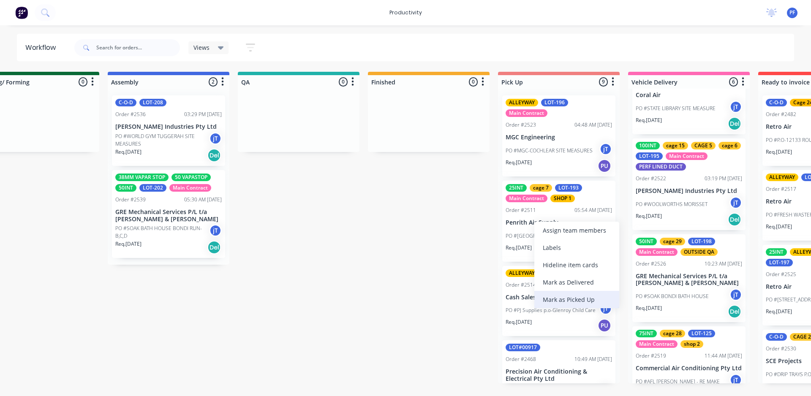
click at [568, 298] on div "Mark as Picked Up" at bounding box center [576, 299] width 85 height 17
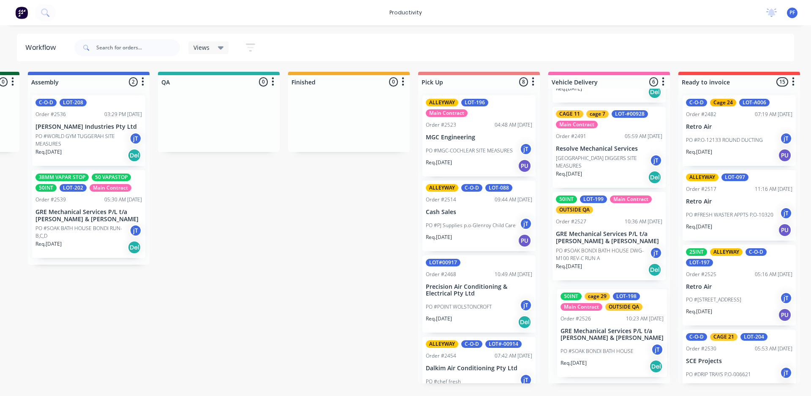
scroll to position [0, 643]
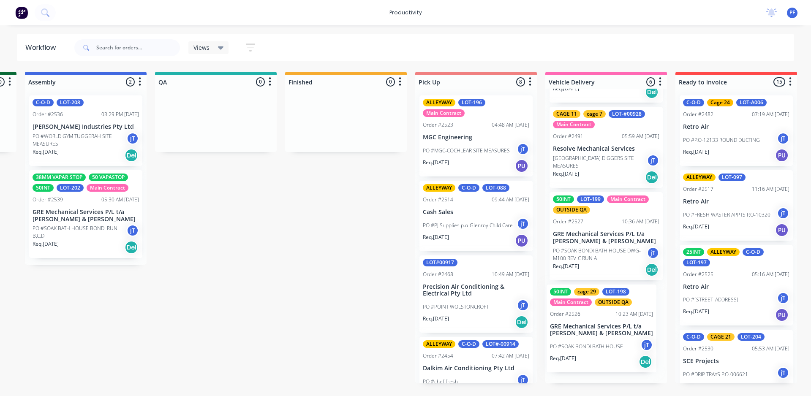
drag, startPoint x: 667, startPoint y: 235, endPoint x: 599, endPoint y: 332, distance: 118.3
click at [599, 332] on div "75INT cage 20 LOT-206 Main Contract Order #2535 01:17 PM [DATE] Coral Air PO #S…" at bounding box center [606, 236] width 122 height 295
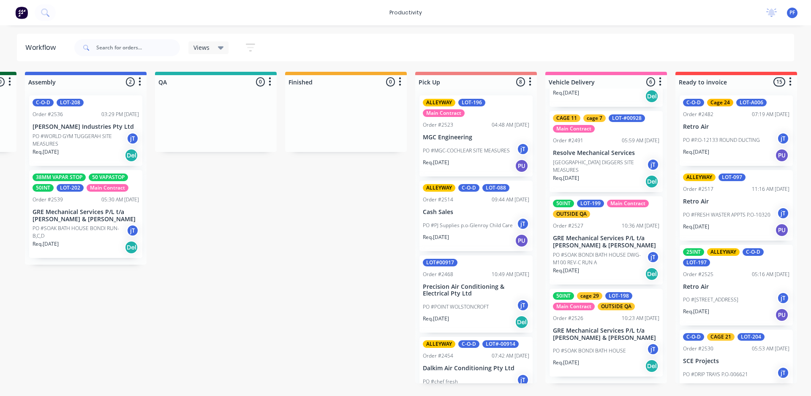
scroll to position [251, 0]
click at [611, 322] on div "Order #2526 10:23 AM [DATE]" at bounding box center [606, 319] width 106 height 8
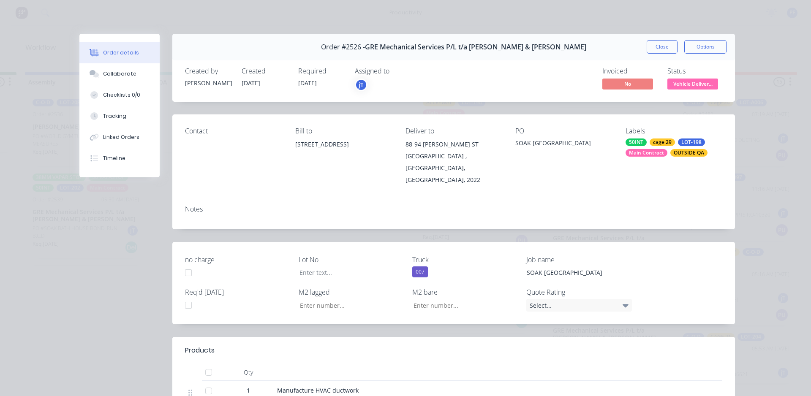
type input "50.75"
click at [663, 43] on button "Close" at bounding box center [661, 47] width 31 height 14
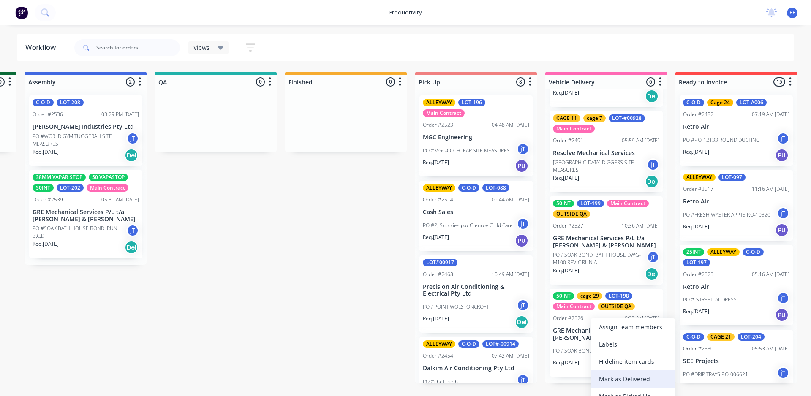
click at [624, 379] on div "Mark as Delivered" at bounding box center [632, 378] width 85 height 17
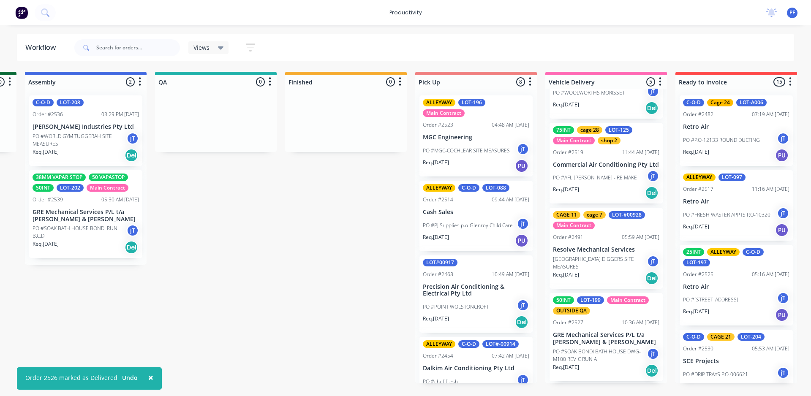
scroll to position [159, 0]
